Goal: Task Accomplishment & Management: Complete application form

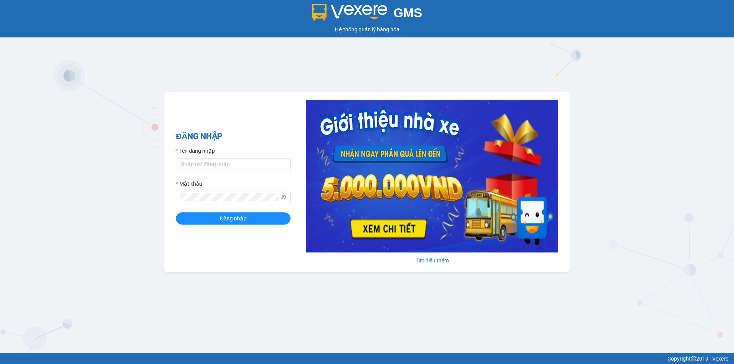
drag, startPoint x: 206, startPoint y: 156, endPoint x: 206, endPoint y: 160, distance: 5.0
click at [206, 157] on div "Tên đăng nhập" at bounding box center [233, 152] width 115 height 11
click at [206, 160] on input "Tên đăng nhập" at bounding box center [233, 164] width 115 height 12
type input "vinhthuyen.namhailimo"
click at [176, 212] on button "Đăng nhập" at bounding box center [233, 218] width 115 height 12
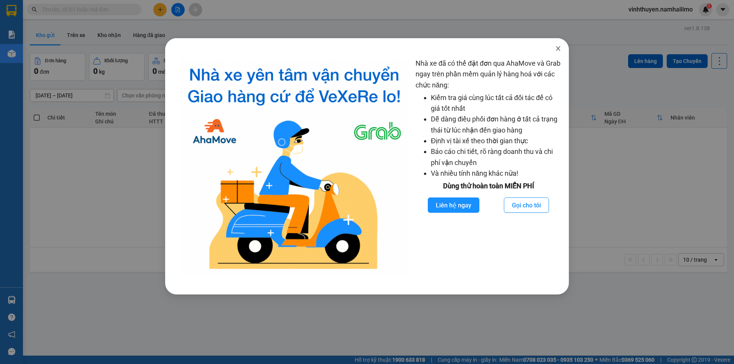
click at [555, 48] on icon "close" at bounding box center [558, 48] width 6 height 6
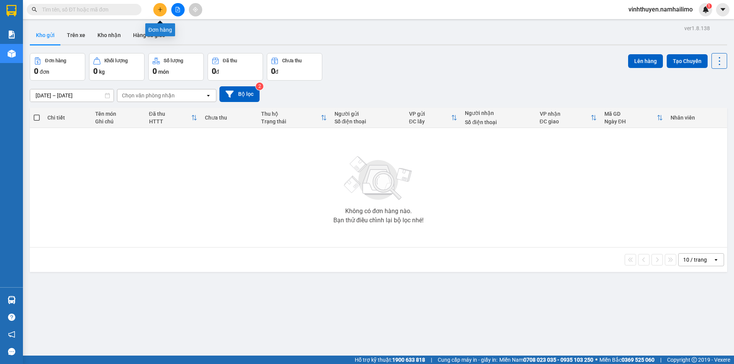
click at [161, 10] on icon "plus" at bounding box center [160, 9] width 4 height 0
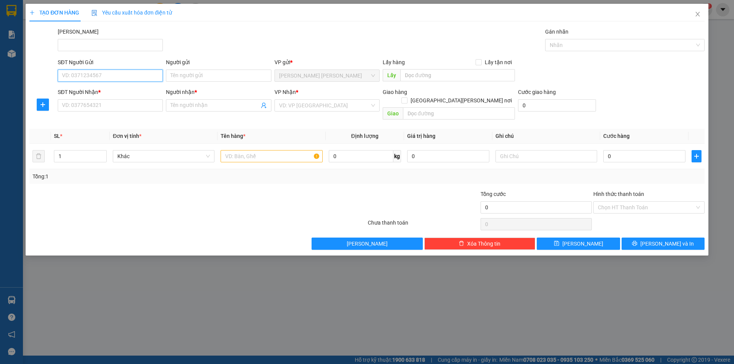
click at [146, 76] on input "SĐT Người Gửi" at bounding box center [110, 76] width 105 height 12
type input "0902556009"
click at [212, 75] on input "Người gửi" at bounding box center [218, 76] width 105 height 12
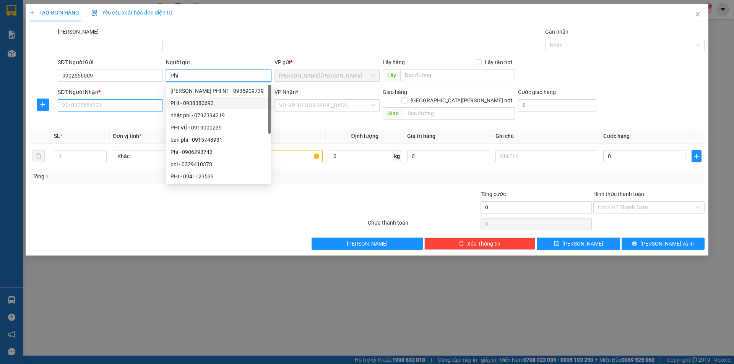
type input "Phi"
click at [135, 108] on input "SĐT Người Nhận *" at bounding box center [110, 105] width 105 height 12
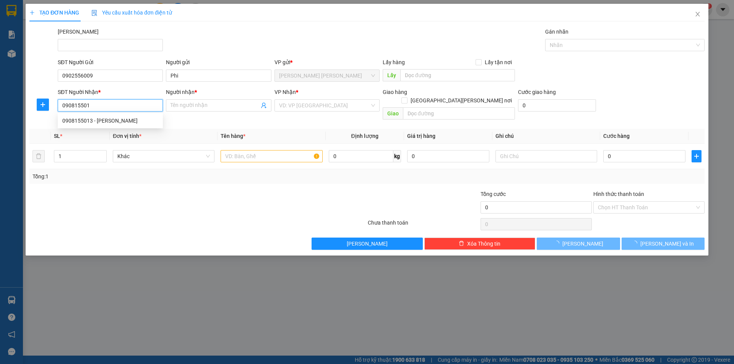
type input "0908155013"
click at [135, 120] on div "0908155013 - [PERSON_NAME]" at bounding box center [110, 121] width 96 height 8
type input "vũ"
checkbox input "true"
type input "107 NĐC"
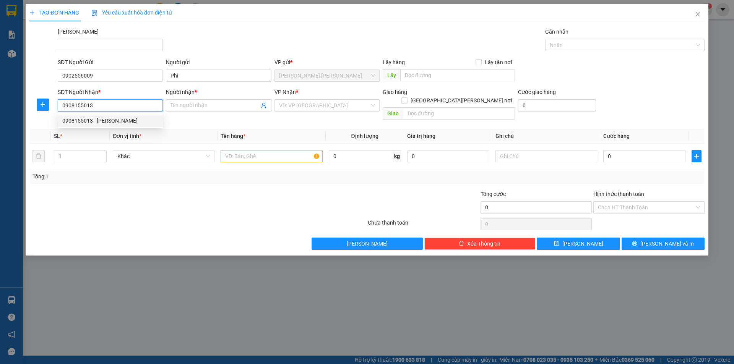
type input "20.000"
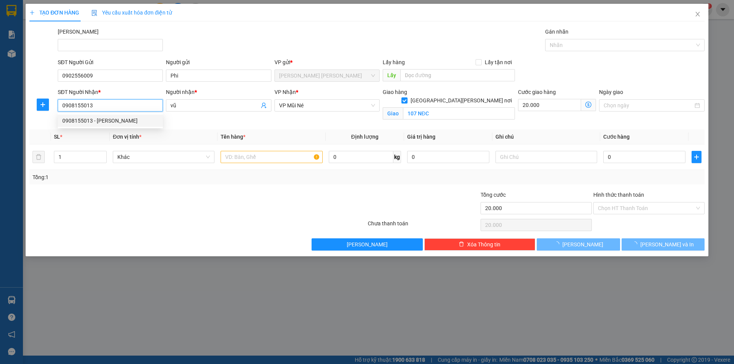
type input "60.000"
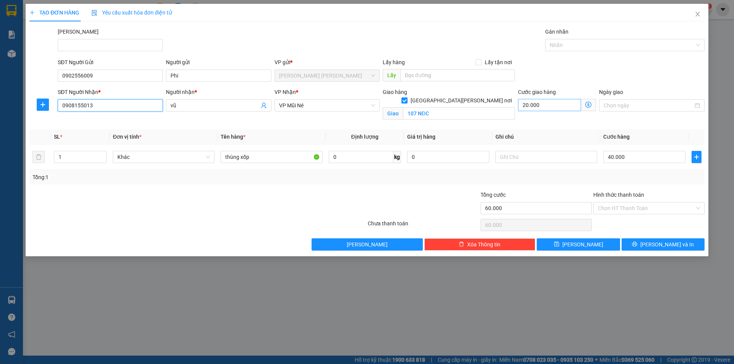
type input "0908155013"
click at [564, 104] on input "20.000" at bounding box center [549, 105] width 63 height 12
type input "40.000"
type input "0"
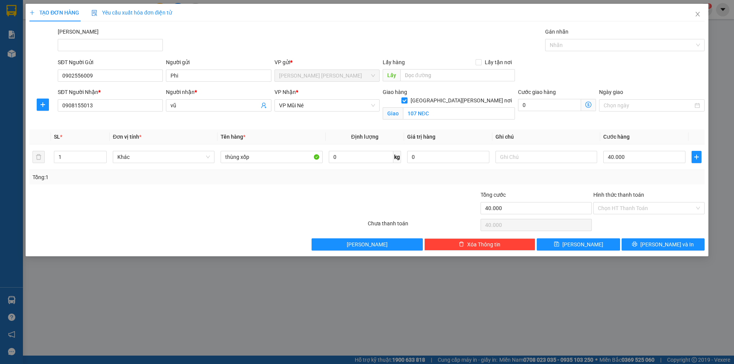
click at [442, 191] on div at bounding box center [423, 204] width 113 height 27
click at [635, 246] on button "[PERSON_NAME] và In" at bounding box center [662, 244] width 83 height 12
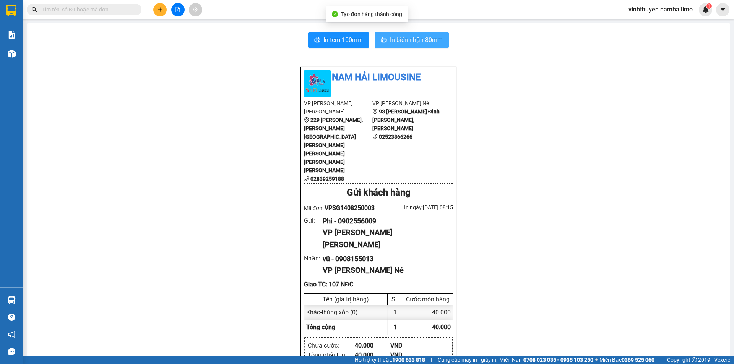
click at [425, 38] on span "In biên nhận 80mm" at bounding box center [416, 40] width 53 height 10
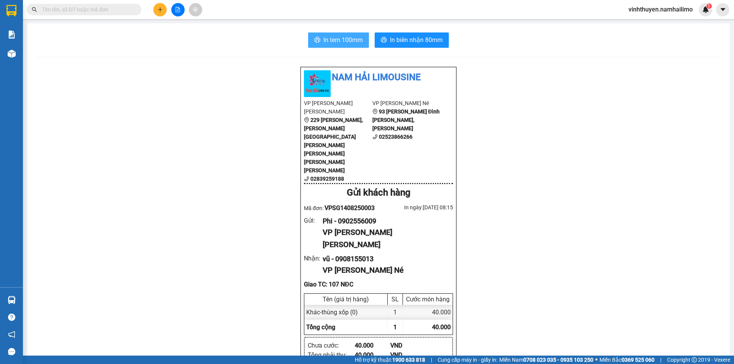
click at [326, 35] on span "In tem 100mm" at bounding box center [342, 40] width 39 height 10
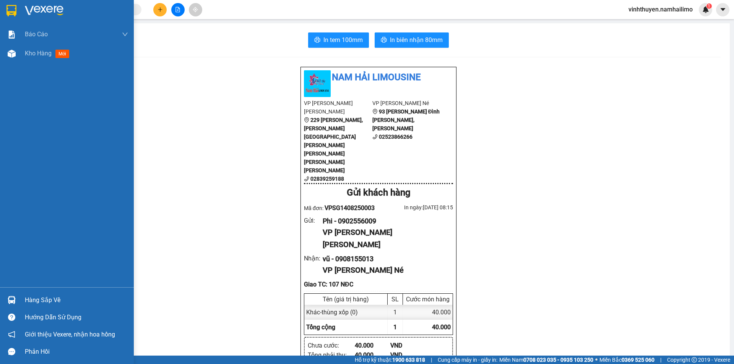
click at [18, 300] on div at bounding box center [11, 299] width 13 height 13
